Goal: Book appointment/travel/reservation

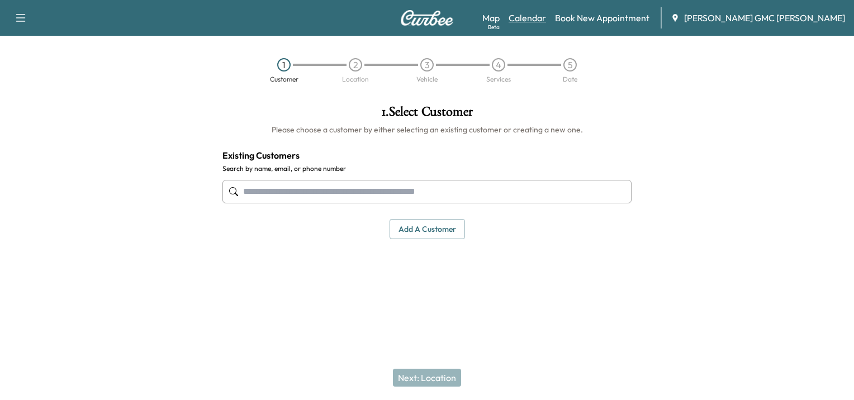
click at [546, 20] on link "Calendar" at bounding box center [527, 17] width 37 height 13
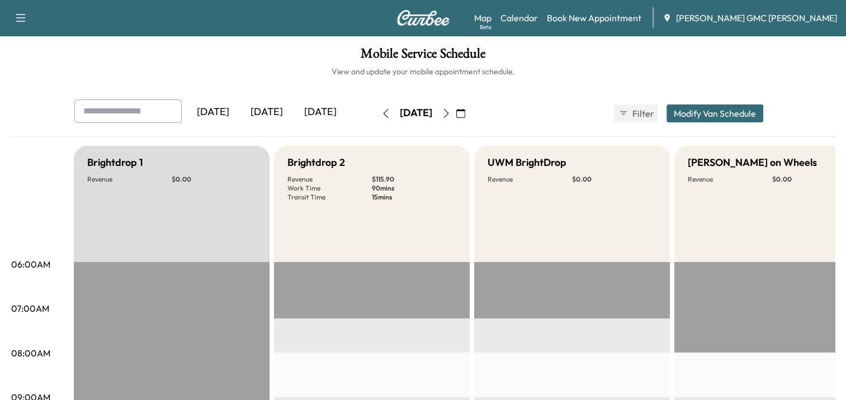
click at [448, 110] on icon "button" at bounding box center [445, 113] width 5 height 9
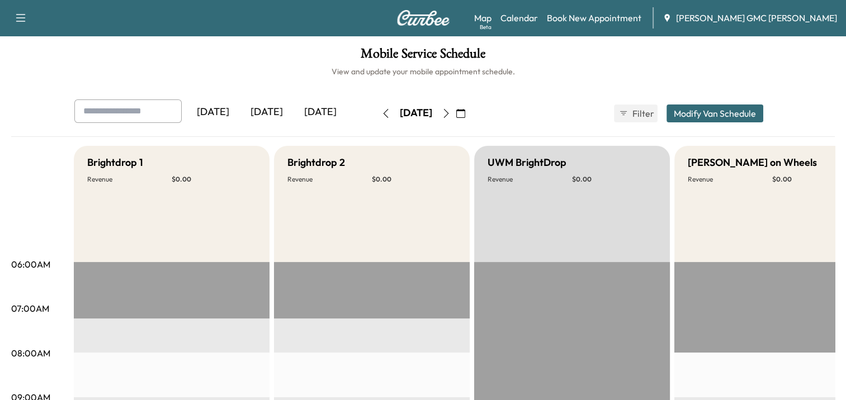
click at [450, 115] on icon "button" at bounding box center [446, 113] width 9 height 9
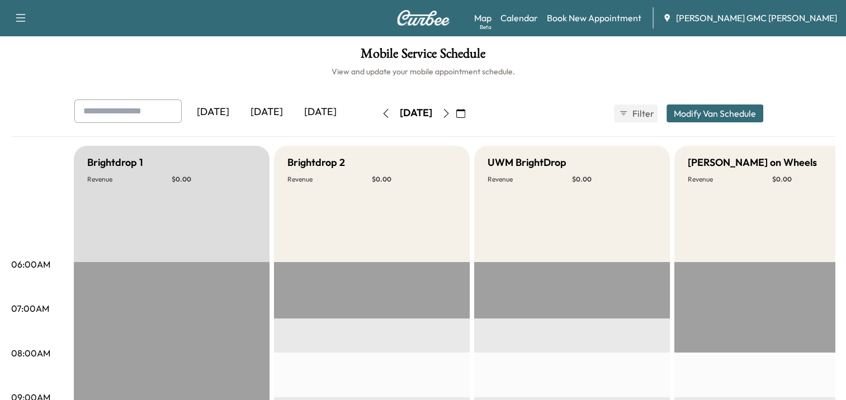
click at [450, 115] on icon "button" at bounding box center [446, 113] width 9 height 9
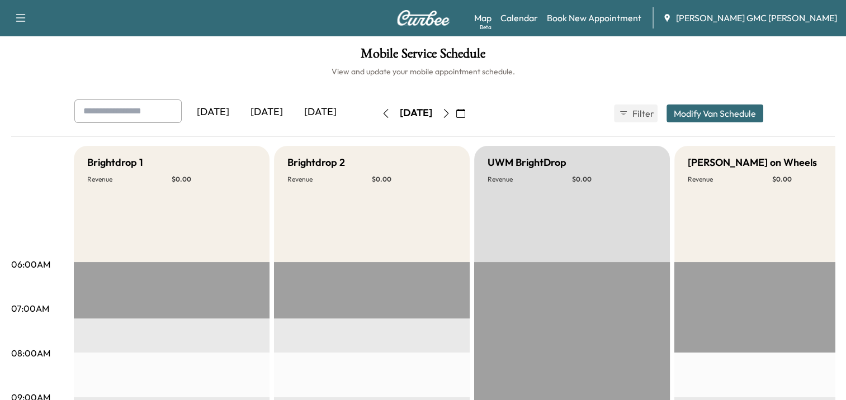
click at [470, 115] on button "button" at bounding box center [460, 114] width 19 height 18
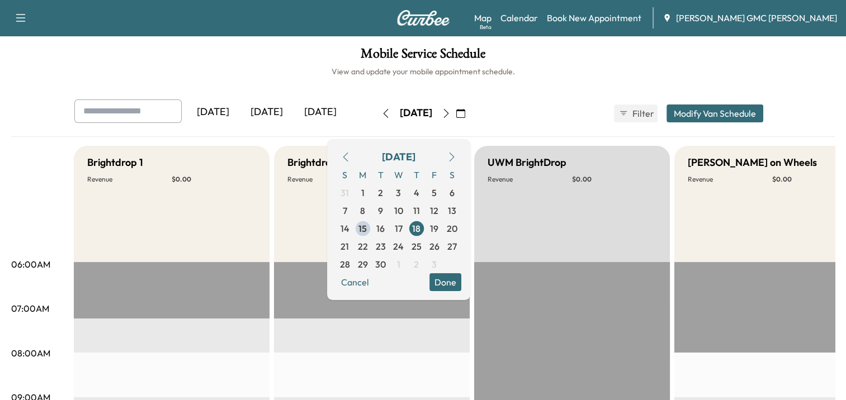
click at [450, 112] on icon "button" at bounding box center [446, 113] width 9 height 9
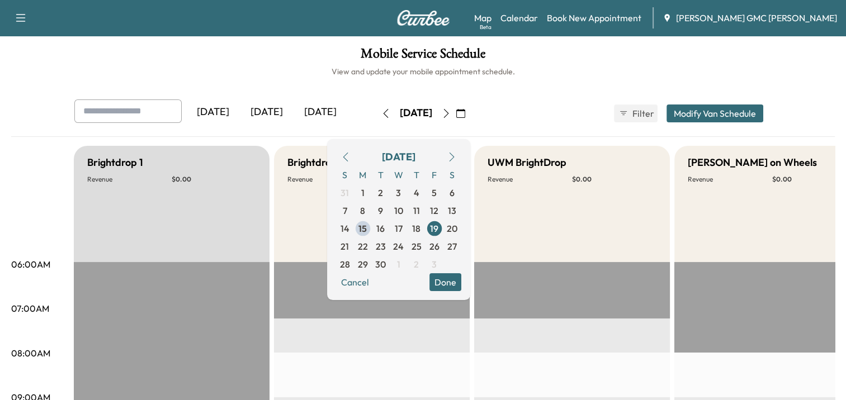
click at [239, 72] on h6 "View and update your mobile appointment schedule." at bounding box center [422, 71] width 823 height 11
